Goal: Use online tool/utility: Utilize a website feature to perform a specific function

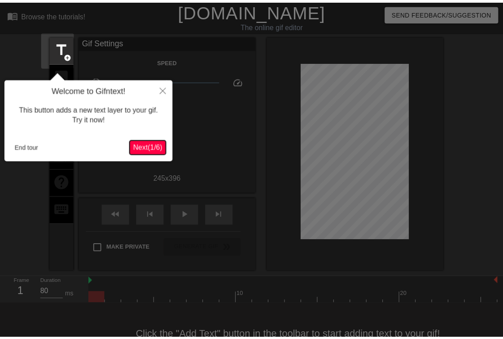
scroll to position [22, 0]
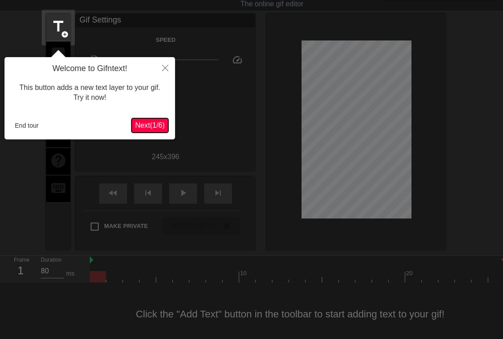
click at [154, 123] on span "Next ( 1 / 6 )" at bounding box center [150, 125] width 30 height 8
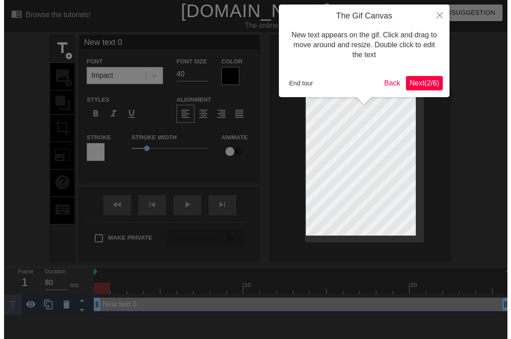
scroll to position [0, 0]
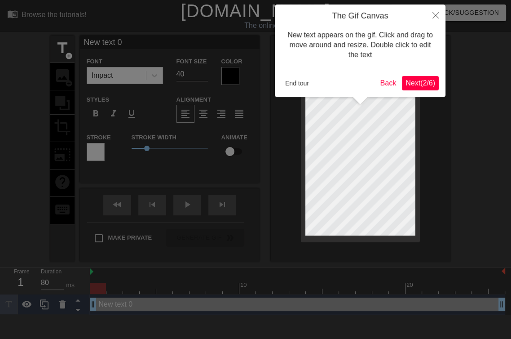
click button "Next ( 2 / 6 )" at bounding box center [420, 83] width 37 height 14
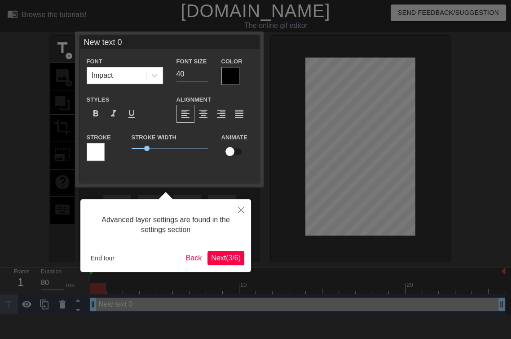
click button "Next ( 3 / 6 )" at bounding box center [225, 258] width 37 height 14
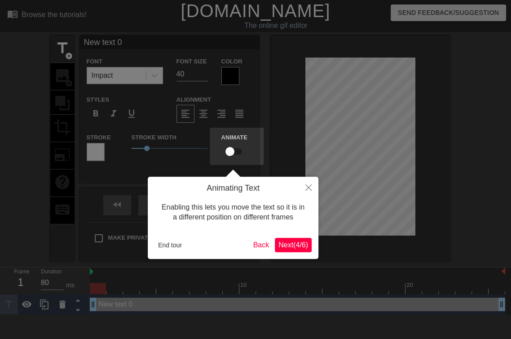
click button "Next ( 4 / 6 )" at bounding box center [293, 245] width 37 height 14
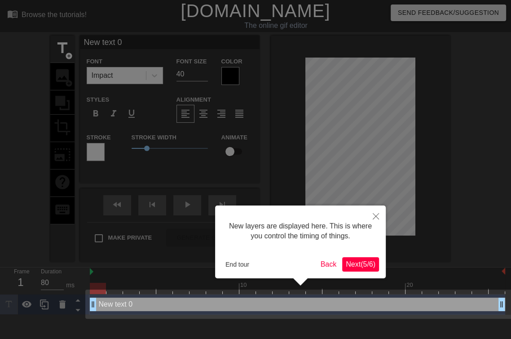
click button "Next ( 5 / 6 )" at bounding box center [360, 264] width 37 height 14
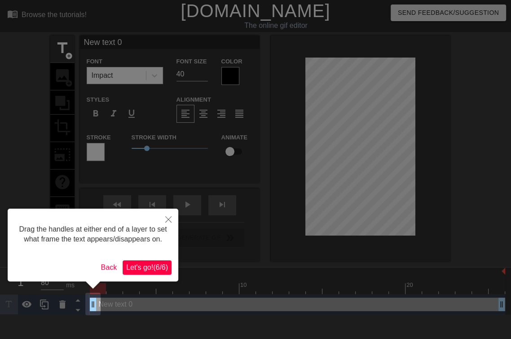
click button "Let's go! ( 6 / 6 )" at bounding box center [147, 267] width 49 height 14
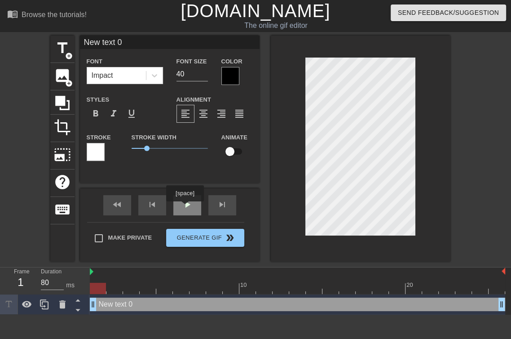
click at [193, 205] on div "play_arrow" at bounding box center [187, 205] width 28 height 20
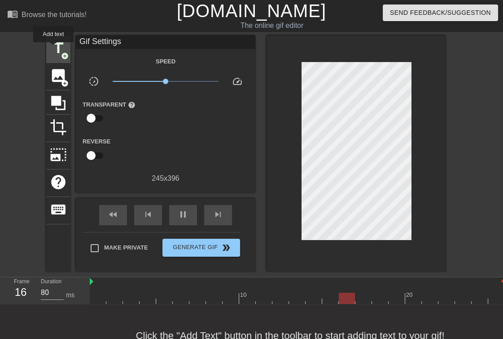
click at [53, 48] on span "title" at bounding box center [58, 48] width 17 height 17
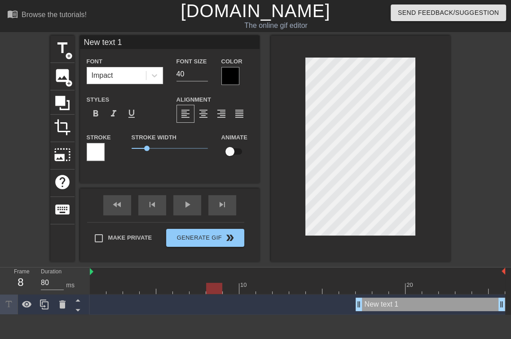
drag, startPoint x: 121, startPoint y: 290, endPoint x: 208, endPoint y: 286, distance: 87.2
click at [208, 286] on div at bounding box center [297, 287] width 415 height 11
click at [62, 48] on span "title" at bounding box center [62, 48] width 17 height 17
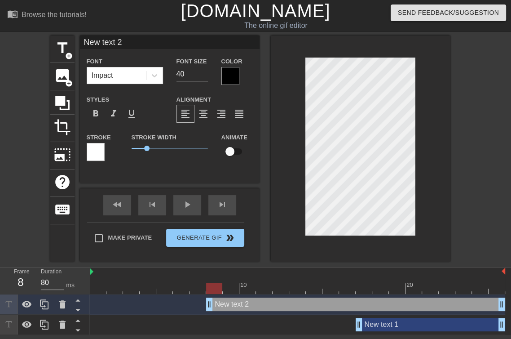
scroll to position [1, 1]
type input "f"
type textarea "f"
type input "o"
type textarea "o"
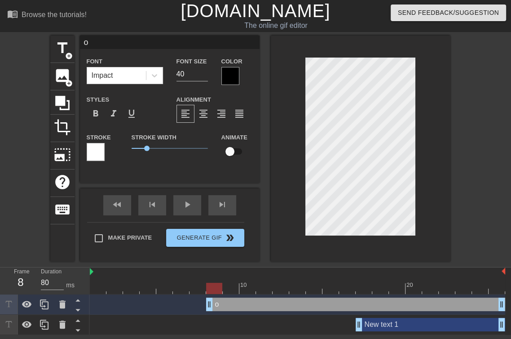
type input "oh"
type textarea "oh"
type input "oh"
type textarea "oh"
type input "oh n"
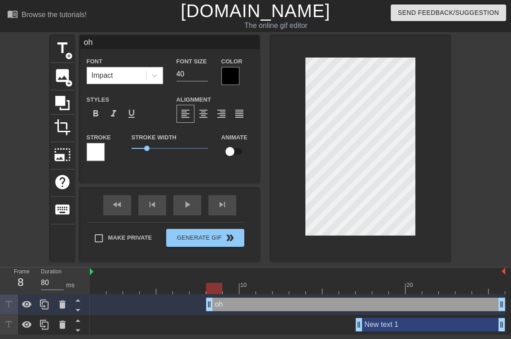
type textarea "oh n"
type input "oh no"
type textarea "oh no"
type input "oh no"
type textarea "oh no"
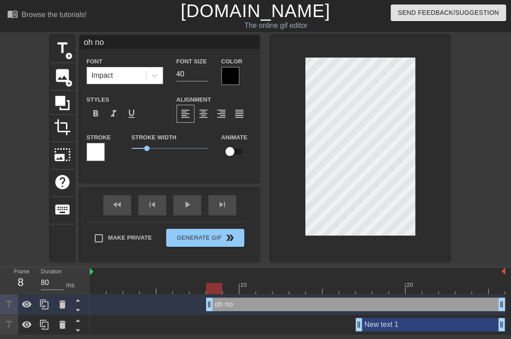
type input "oh no s"
type textarea "oh no s"
type input "oh no si"
type textarea "oh no si"
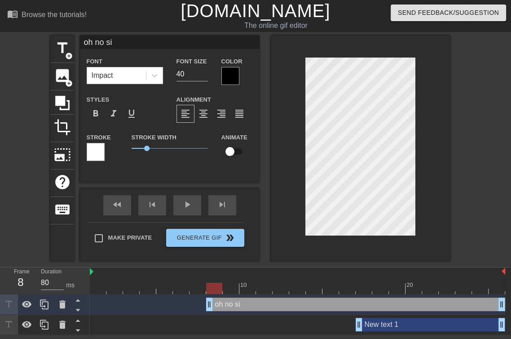
type input "oh no s"
type textarea "oh no s"
type input "oh no"
type textarea "oh no"
type input "oh no S"
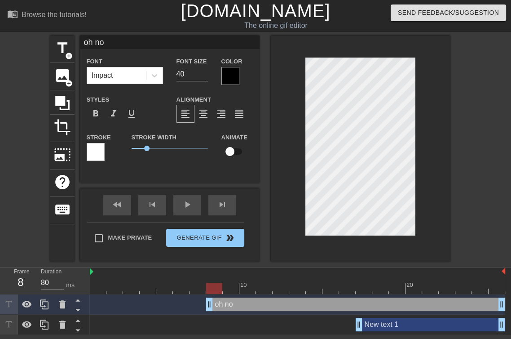
type textarea "oh no S"
type input "oh no Si"
type textarea "oh no Sir"
type input "oh no Sir"
type textarea "oh no Sir"
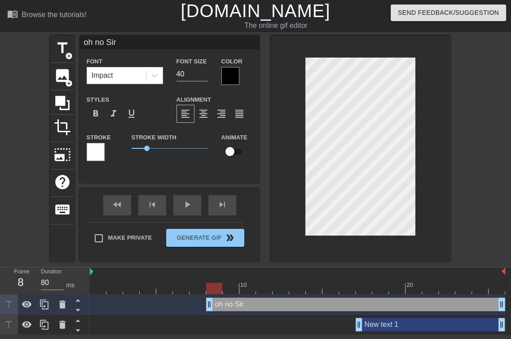
type input "oh no Sir o"
type textarea "oh no Sir o"
type input "oh no Sir of"
type textarea "oh no Sir of"
type input "oh no Sir of"
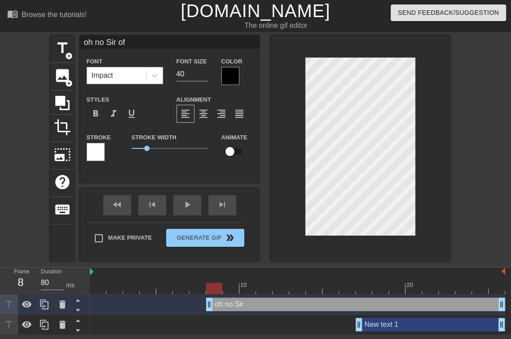
type textarea "oh no Sir of"
type input "oh no Sir of c"
type textarea "oh no Sir of c"
type input "oh no Sir of co"
type textarea "oh no Sir of co"
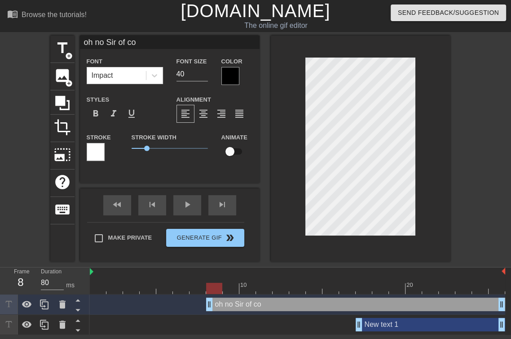
type input "oh no Sir of cou"
type textarea "oh no Sir of cou"
type input "oh no Sir of cour"
type textarea "oh no Sir of cour"
type input "oh no Sir of cours"
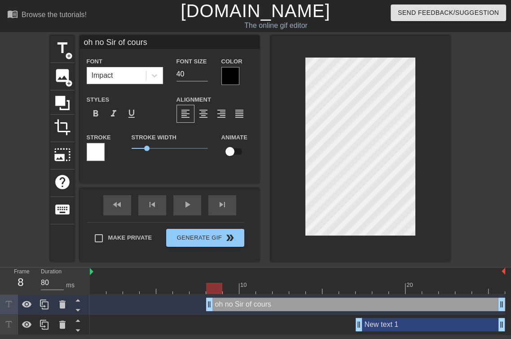
type textarea "oh no Sir of course"
type input "oh no Sir of course"
type textarea "oh no Sir of course"
type input "oh no Sir of course n"
type textarea "oh no Sir of course ni"
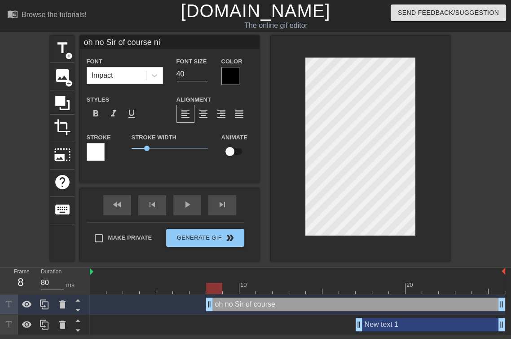
scroll to position [1, 4]
type input "oh no Sir of course nit"
type textarea "oh no Sir of course nit"
type input "oh no Sir of course nit"
type textarea "oh no Sir of course nit"
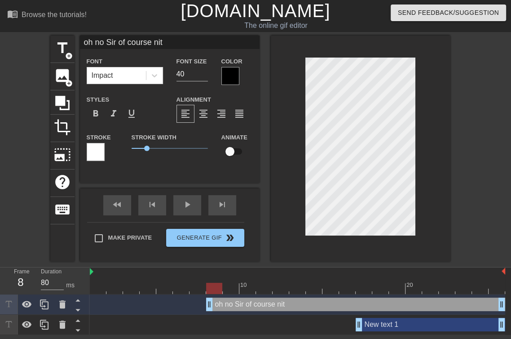
type input "oh no Sir of course nit"
type textarea "oh no Sir of course nit"
type input "oh no Sir of course nit"
type textarea "oh no Sir of course nit"
type input "oh no Sir of course nit"
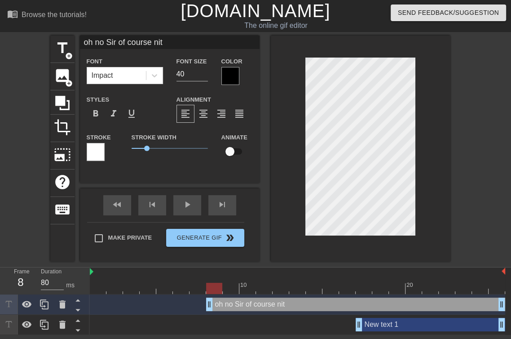
type textarea "oh no Sir of course nit"
type input "oh no Sir of course nit"
type textarea "oh no Sir of course nit"
type input "oh no Sir of course nit"
type textarea "oh no Sir of course nit"
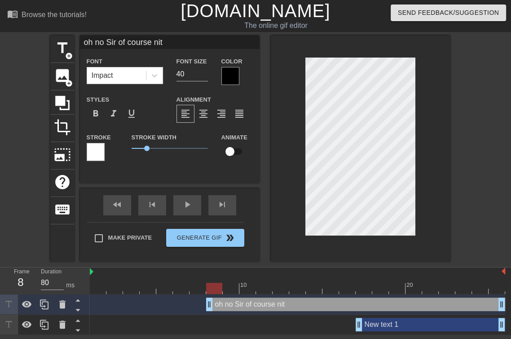
scroll to position [4, 1]
type input "oh no Sir of course nt"
type textarea "oh no Sir of course nt"
type input "oh no Sir of course not"
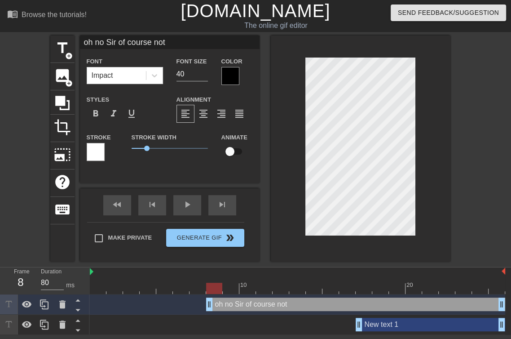
type textarea "oh no Sir of course not"
click at [205, 112] on span "format_align_center" at bounding box center [203, 113] width 11 height 11
type input "oh no Sir of course not"
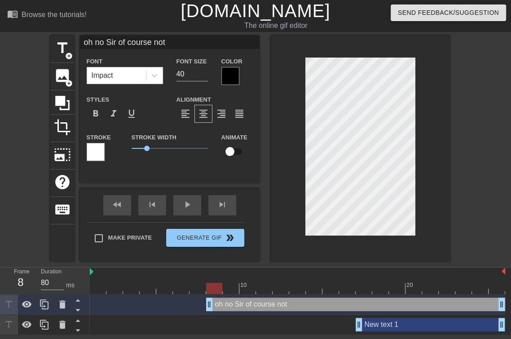
type textarea "oh no Sir of course not"
type input "oh no Sir of course not"
type textarea "oh no Sir of course not"
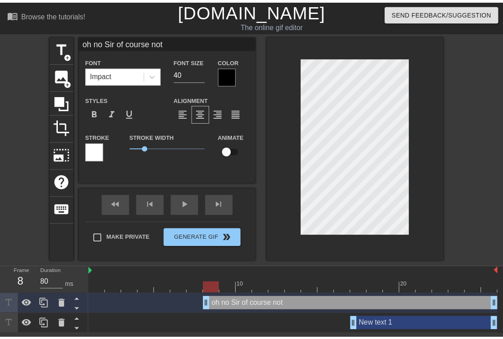
scroll to position [5, 2]
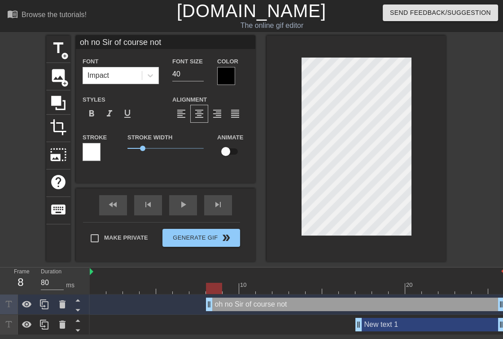
click at [429, 138] on div at bounding box center [357, 148] width 180 height 226
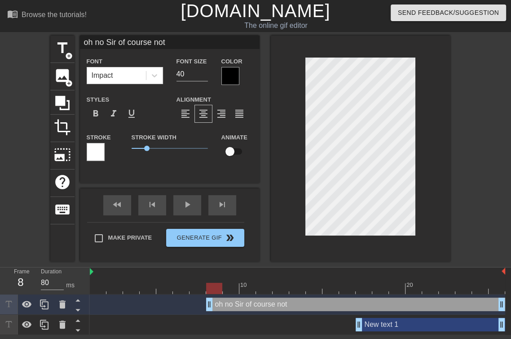
click at [236, 80] on div at bounding box center [230, 76] width 18 height 18
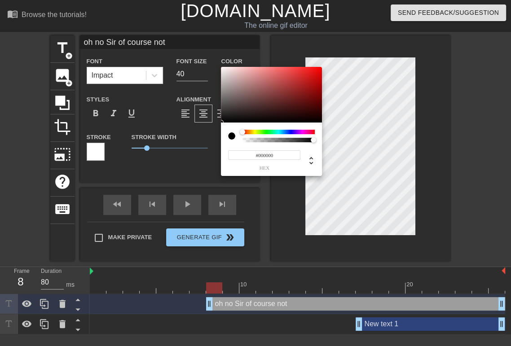
type input "oh no Sir of course not"
type input "#D43F3F"
type input "oh no Sir of course not"
type input "#DA3B3B"
type input "oh no Sir of course not"
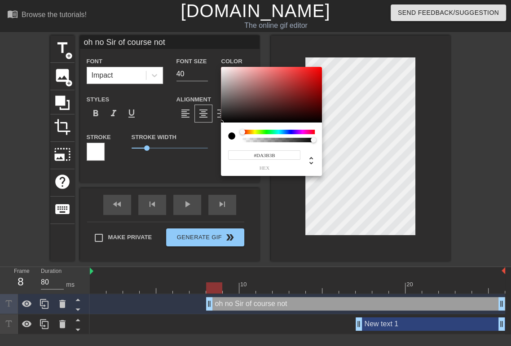
type input "#E23434"
type input "oh no Sir of course not"
type input "#E62E2E"
type input "oh no Sir of course not"
type input "#EB2A2A"
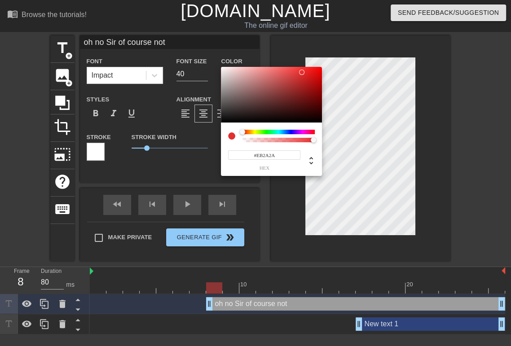
type input "oh no Sir of course not"
type input "#EB2929"
type input "oh no Sir of course not"
type input "#E42525"
type input "oh no Sir of course not"
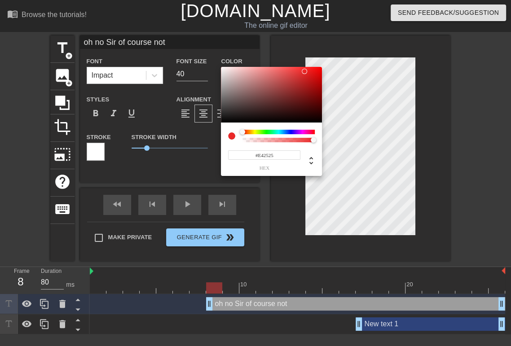
type input "#D01B1B"
type input "oh no Sir of course not"
type input "#C71919"
type input "oh no Sir of course not"
type input "#C31919"
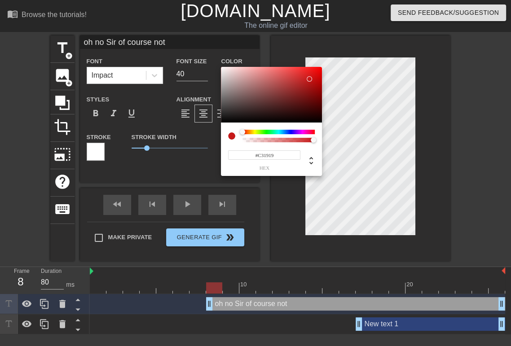
type input "oh no Sir of course not"
type input "#C31818"
type input "oh no Sir of course not"
type input "#BF1717"
type input "oh no Sir of course not"
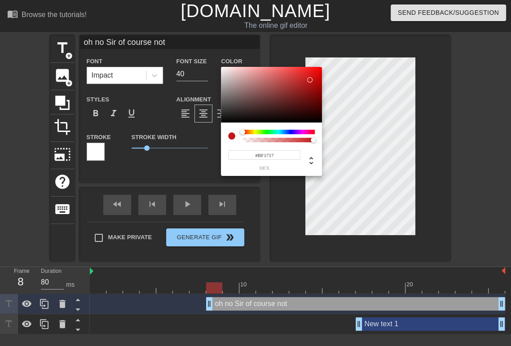
type input "#A22121"
drag, startPoint x: 301, startPoint y: 72, endPoint x: 295, endPoint y: 91, distance: 19.3
click at [298, 90] on div at bounding box center [271, 95] width 101 height 56
type input "oh no Sir of course not"
type input "#942424"
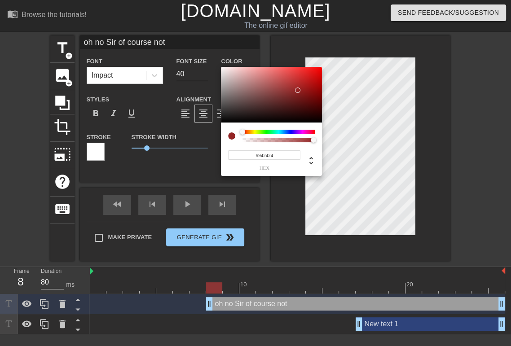
type input "oh no Sir of course not"
type input "#249430"
type input "oh no Sir of course not"
type input "#249428"
type input "oh no Sir of course not"
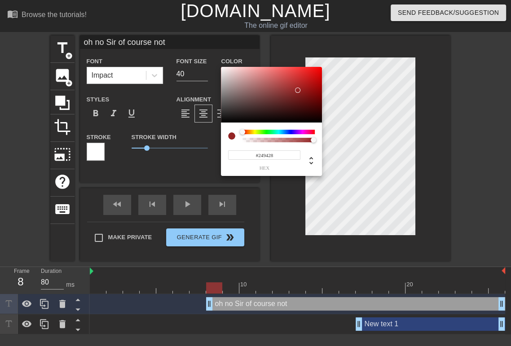
type input "#289424"
type input "oh no Sir of course not"
type input "#319424"
type input "oh no Sir of course not"
type input "#359424"
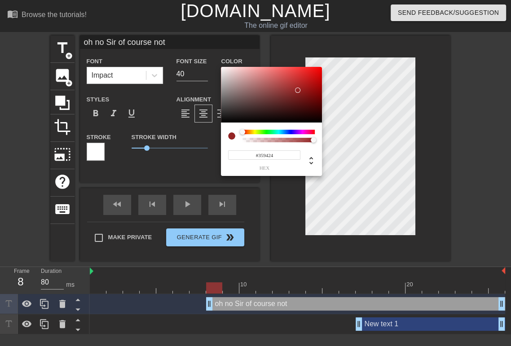
type input "oh no Sir of course not"
type input "#399424"
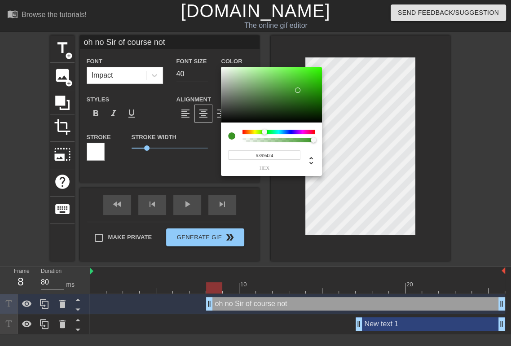
drag, startPoint x: 269, startPoint y: 131, endPoint x: 264, endPoint y: 132, distance: 5.1
click at [264, 132] on div at bounding box center [278, 132] width 72 height 4
type input "oh no Sir of course not"
type input "#448136"
type input "oh no Sir of course not"
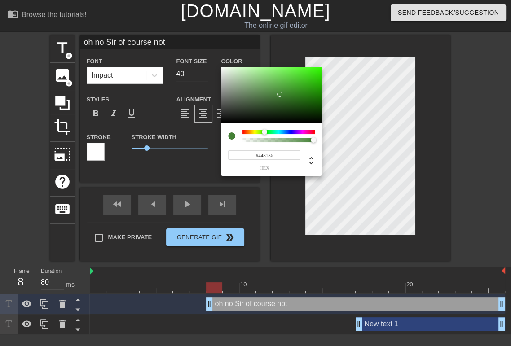
type input "#448335"
type input "oh no Sir of course not"
type input "#438334"
type input "oh no Sir of course not"
type input "#408131"
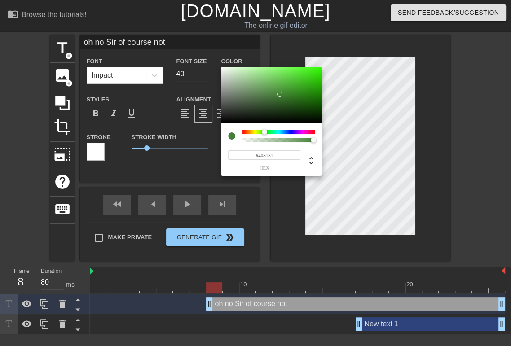
type input "oh no Sir of course not"
type input "#3B772D"
type input "oh no Sir of course not"
type input "#39712B"
type input "oh no Sir of course not"
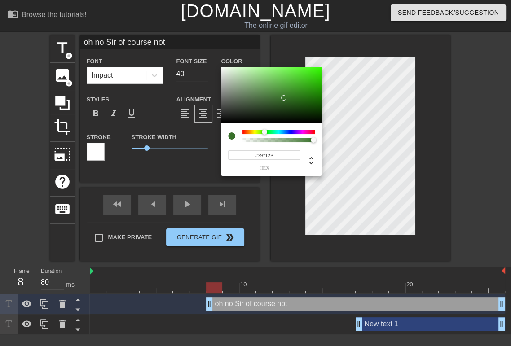
type input "#386D2B"
drag, startPoint x: 280, startPoint y: 94, endPoint x: 282, endPoint y: 99, distance: 4.8
click at [282, 99] on div at bounding box center [271, 95] width 101 height 56
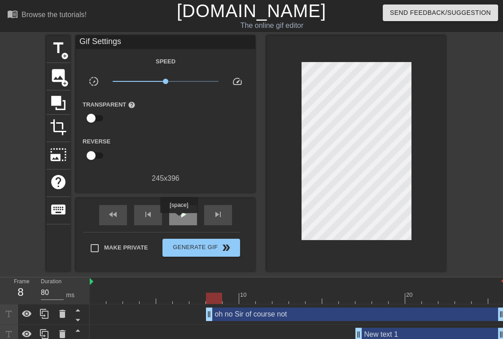
click at [179, 219] on span "play_arrow" at bounding box center [183, 214] width 11 height 11
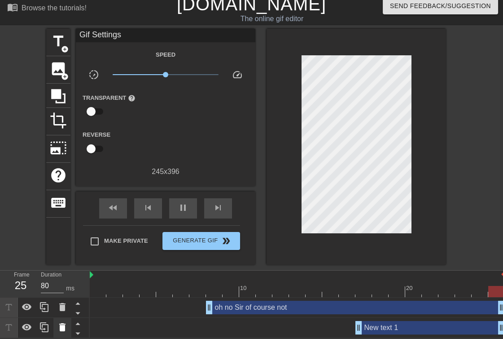
click at [66, 329] on icon at bounding box center [62, 326] width 11 height 11
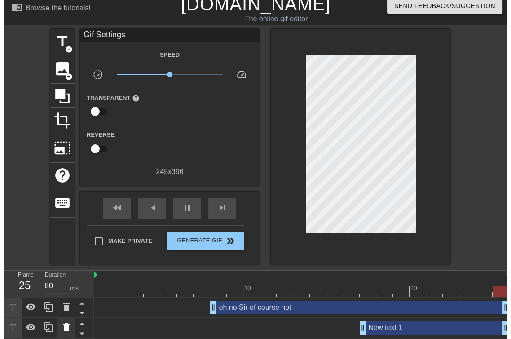
scroll to position [0, 0]
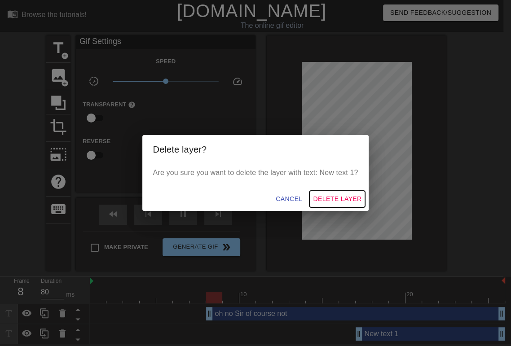
click at [328, 198] on span "Delete Layer" at bounding box center [337, 199] width 48 height 11
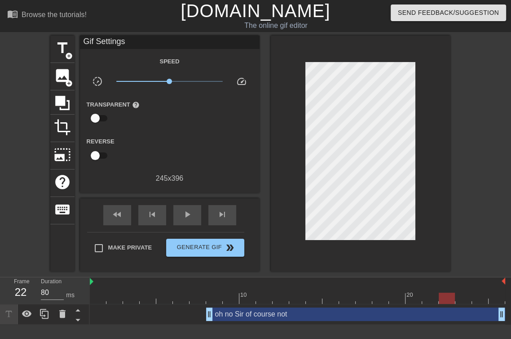
drag, startPoint x: 467, startPoint y: 302, endPoint x: 444, endPoint y: 302, distance: 22.4
click at [444, 302] on div at bounding box center [297, 297] width 415 height 11
click at [61, 55] on span "title" at bounding box center [62, 48] width 17 height 17
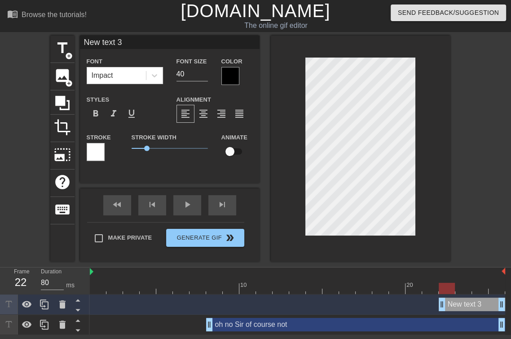
scroll to position [1, 1]
type input "f"
type textarea "f"
type input "h"
type textarea "h"
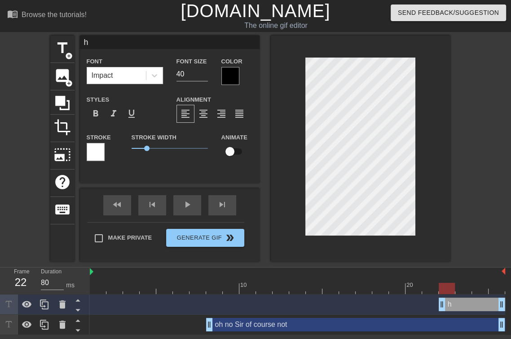
type input "ha"
type textarea "ha"
type input "hal"
type textarea "hal"
type input "hala"
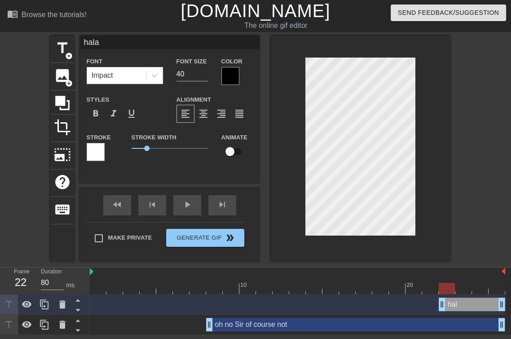
type textarea "halal"
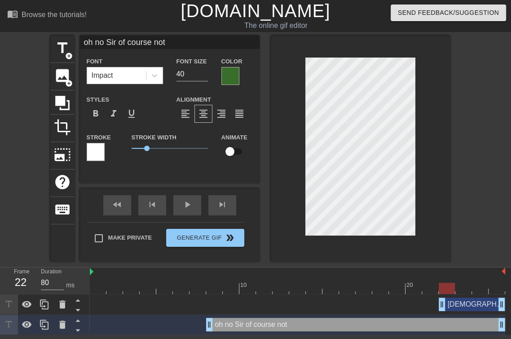
type input "halal"
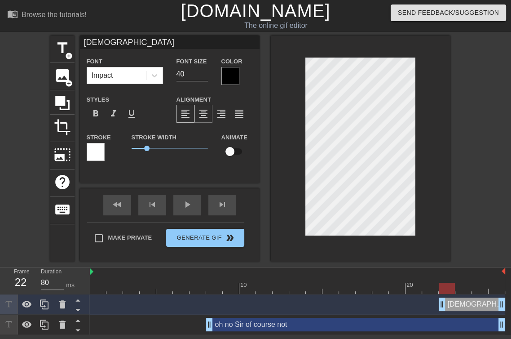
click at [208, 116] on span "format_align_center" at bounding box center [203, 113] width 11 height 11
click at [118, 118] on span "format_italic" at bounding box center [113, 113] width 11 height 11
click at [230, 78] on div at bounding box center [230, 76] width 18 height 18
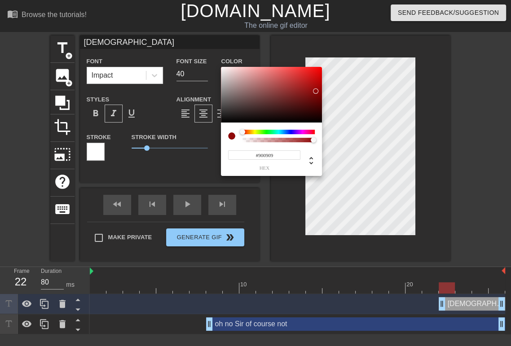
drag, startPoint x: 290, startPoint y: 90, endPoint x: 316, endPoint y: 91, distance: 26.1
click at [316, 91] on div at bounding box center [271, 95] width 101 height 56
type input "#C31A1A"
click at [308, 80] on div at bounding box center [308, 79] width 5 height 5
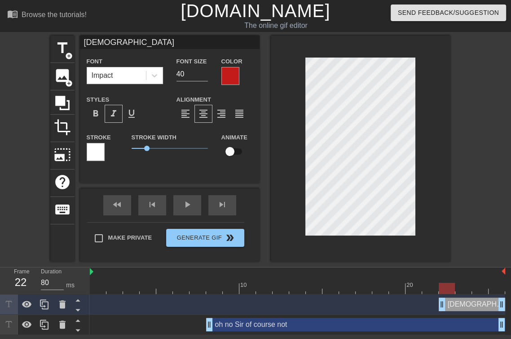
type input "oh no Sir of course not"
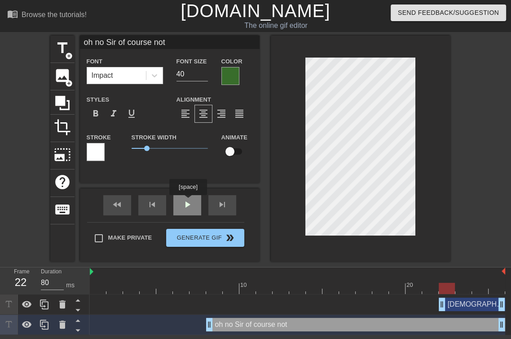
click at [190, 202] on div "fast_rewind skip_previous play_arrow skip_next" at bounding box center [170, 205] width 146 height 34
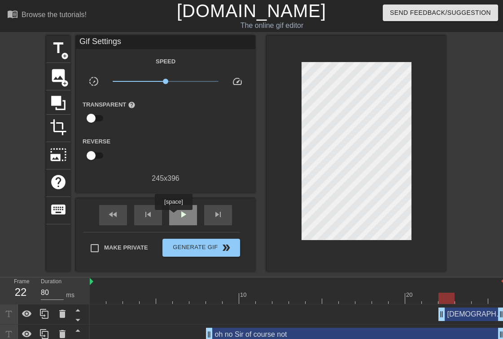
click at [174, 216] on div "play_arrow" at bounding box center [183, 215] width 28 height 20
click at [183, 210] on span "pause" at bounding box center [183, 214] width 11 height 11
click at [183, 212] on span "play_arrow" at bounding box center [183, 214] width 11 height 11
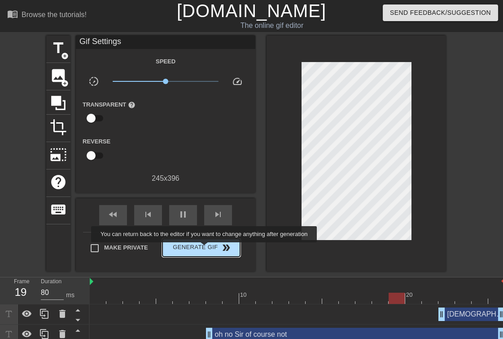
click at [205, 248] on span "Generate Gif double_arrow" at bounding box center [201, 247] width 70 height 11
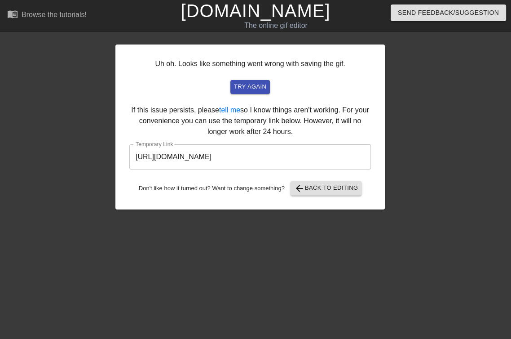
click at [197, 159] on input "https://www.gifntext.com/temp_generations/k5JRBjYj.gif" at bounding box center [250, 156] width 242 height 25
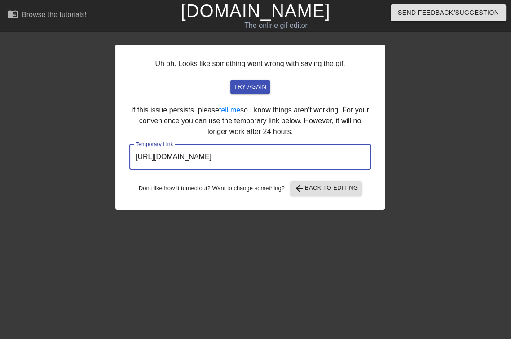
click at [197, 159] on input "https://www.gifntext.com/temp_generations/k5JRBjYj.gif" at bounding box center [250, 156] width 242 height 25
click at [260, 18] on link "[DOMAIN_NAME]" at bounding box center [255, 11] width 150 height 20
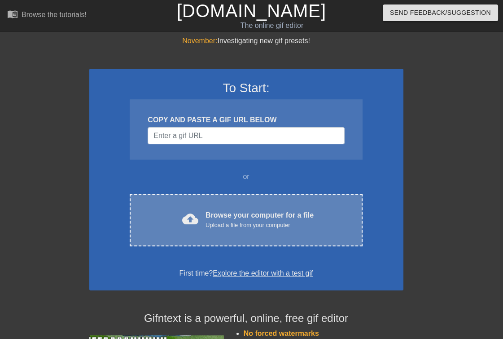
click at [232, 235] on div "cloud_upload Browse your computer for a file Upload a file from your computer C…" at bounding box center [246, 220] width 233 height 53
